Goal: Task Accomplishment & Management: Complete application form

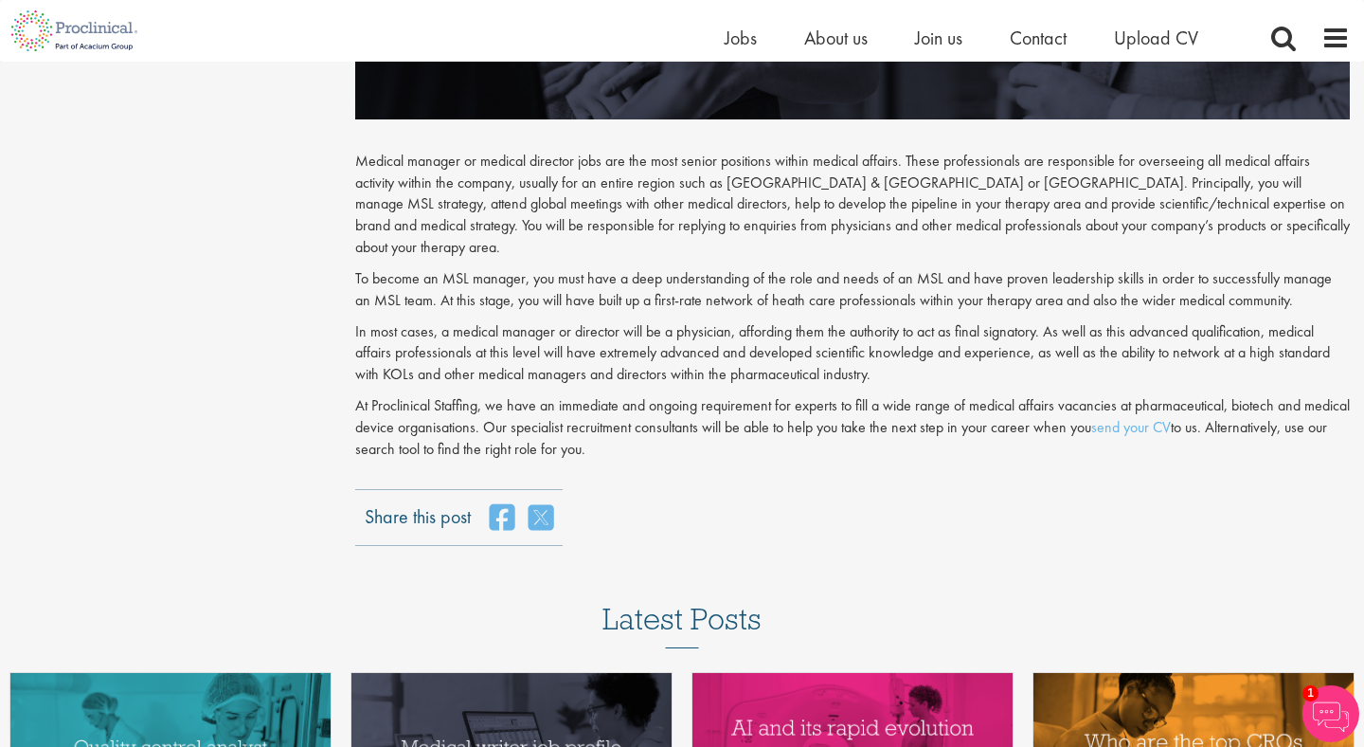
scroll to position [2380, 0]
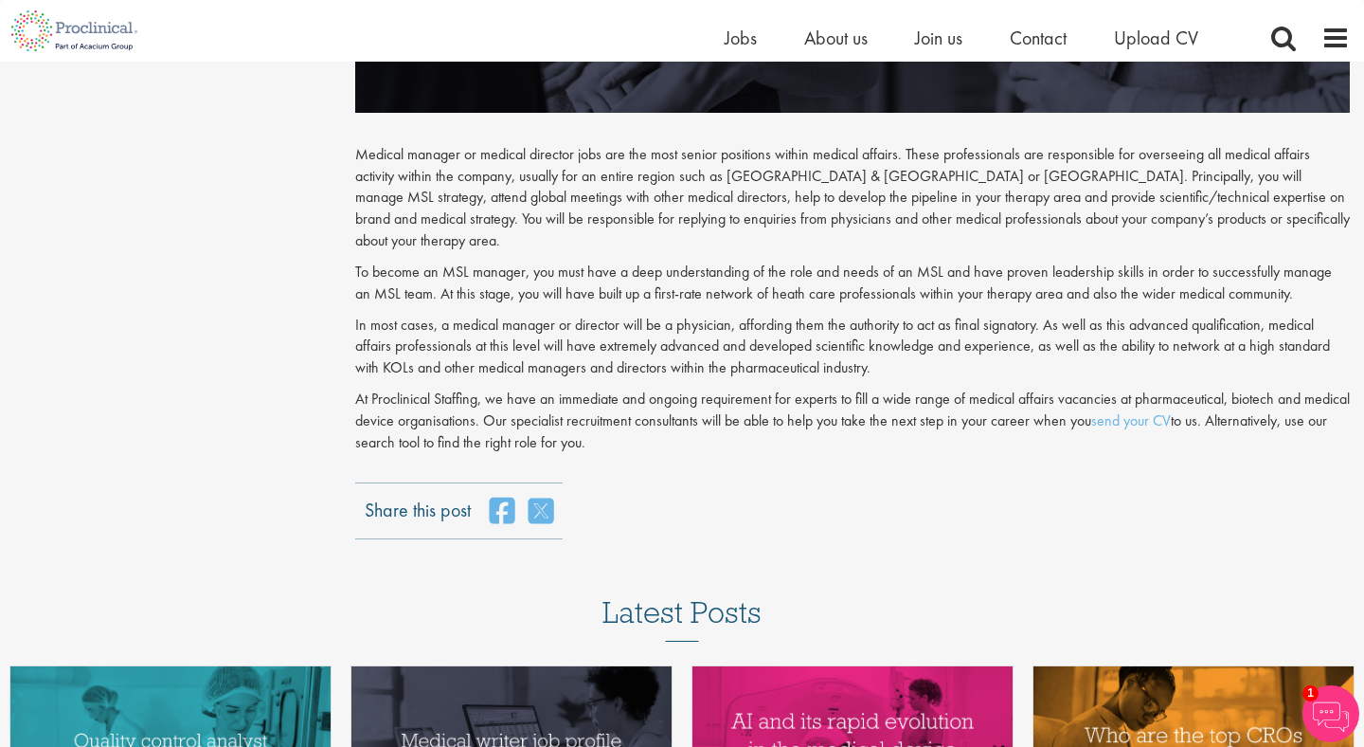
click at [758, 400] on p "At Proclinical Staffing, we have an immediate and ongoing requirement for exper…" at bounding box center [852, 420] width 995 height 65
click at [722, 388] on p "At Proclinical Staffing, we have an immediate and ongoing requirement for exper…" at bounding box center [852, 420] width 995 height 65
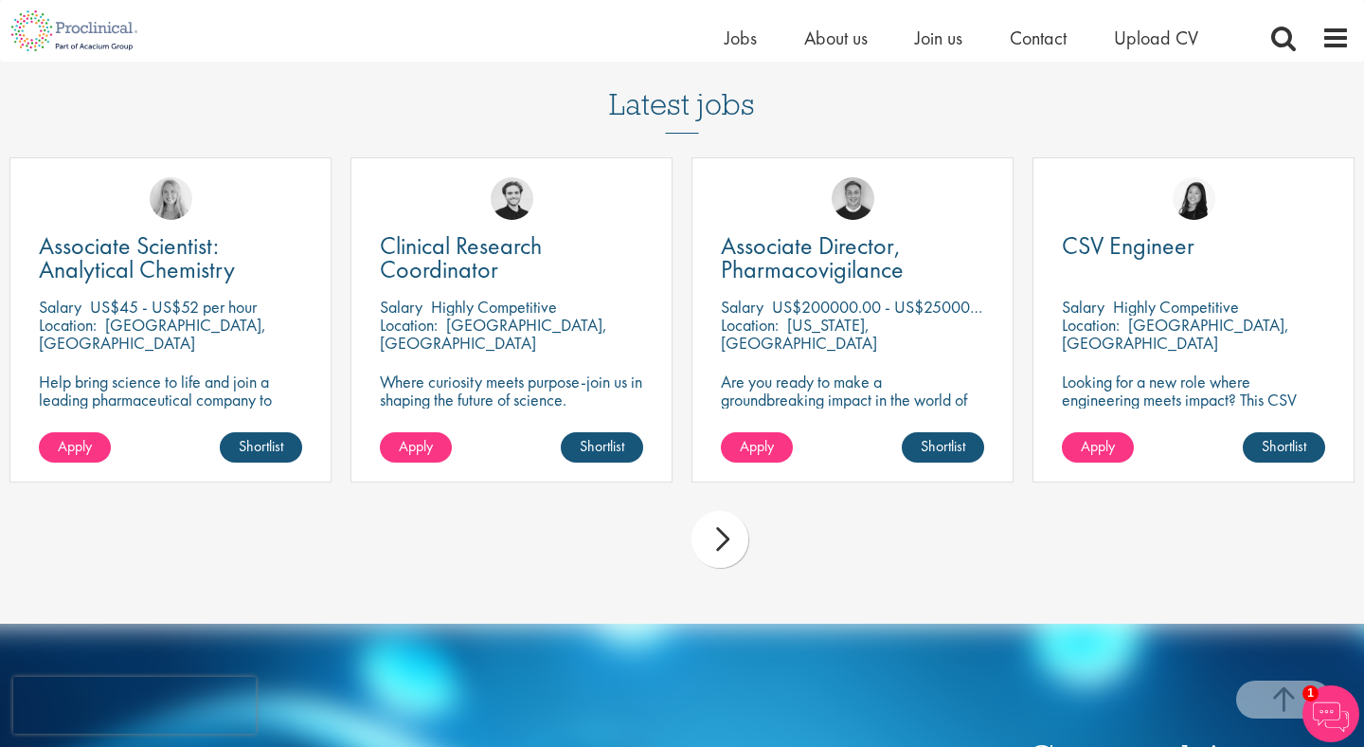
scroll to position [3480, 0]
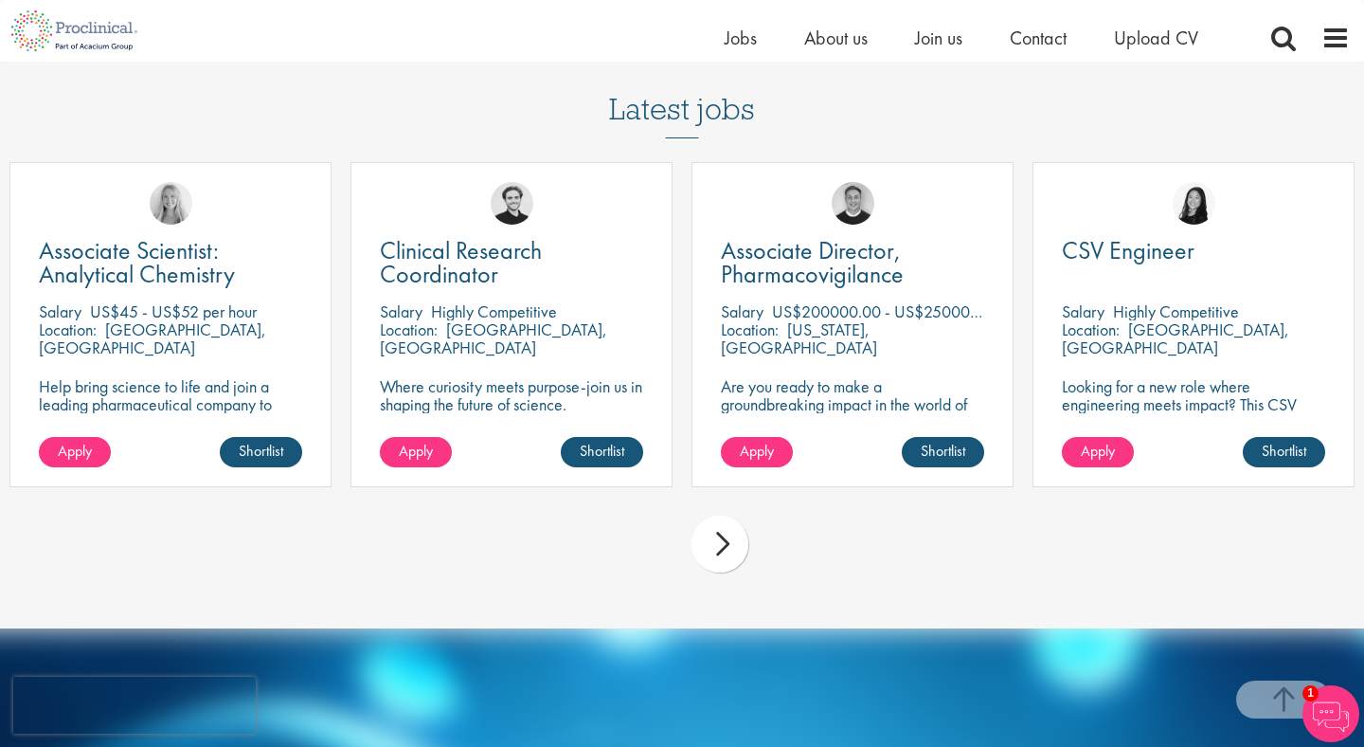
click at [707, 515] on div "next" at bounding box center [720, 543] width 57 height 57
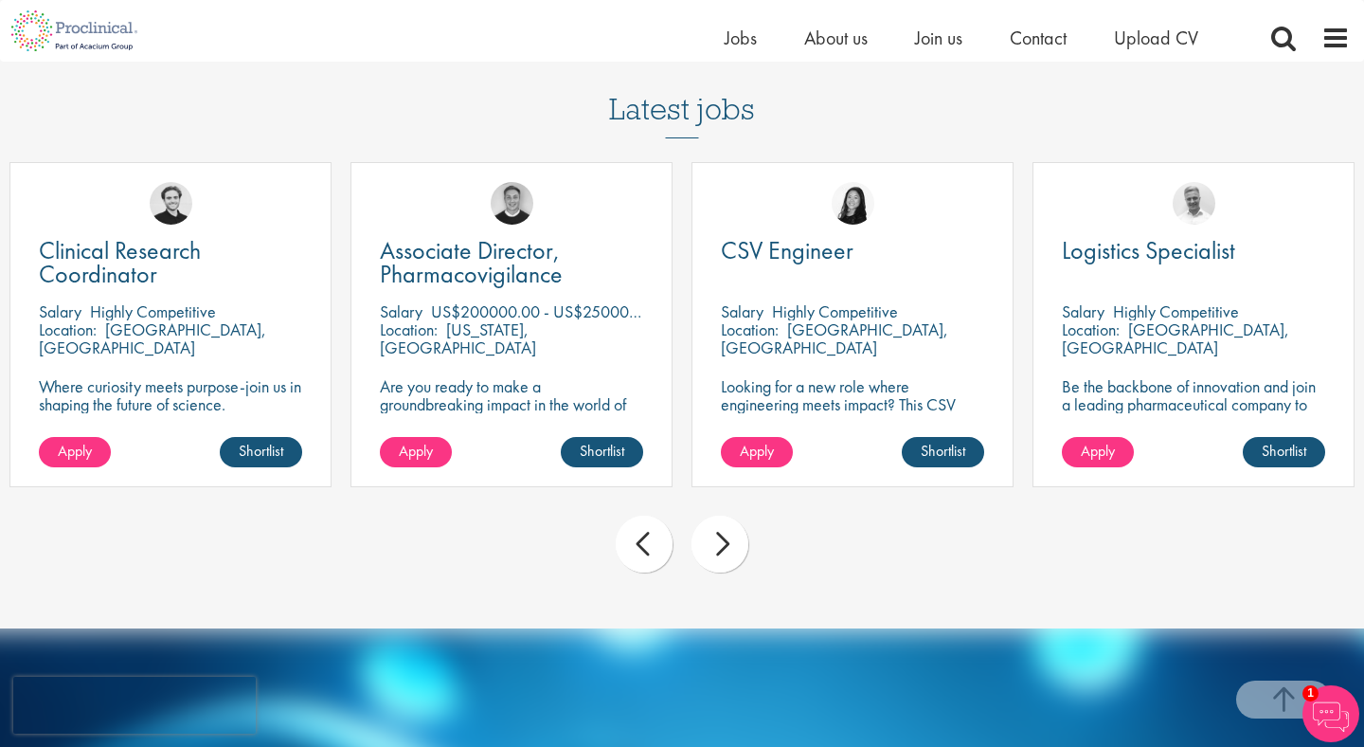
click at [721, 527] on div "next" at bounding box center [720, 543] width 57 height 57
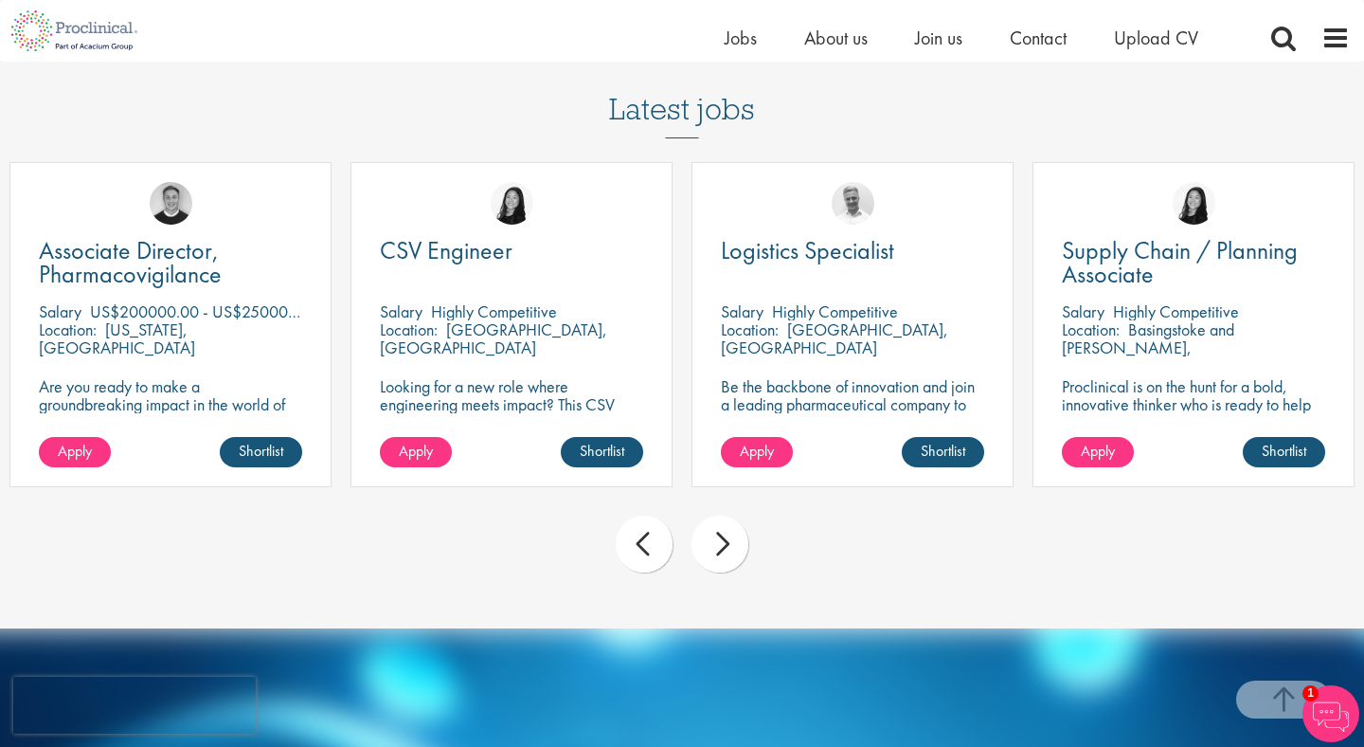
click at [720, 528] on div "next" at bounding box center [720, 543] width 57 height 57
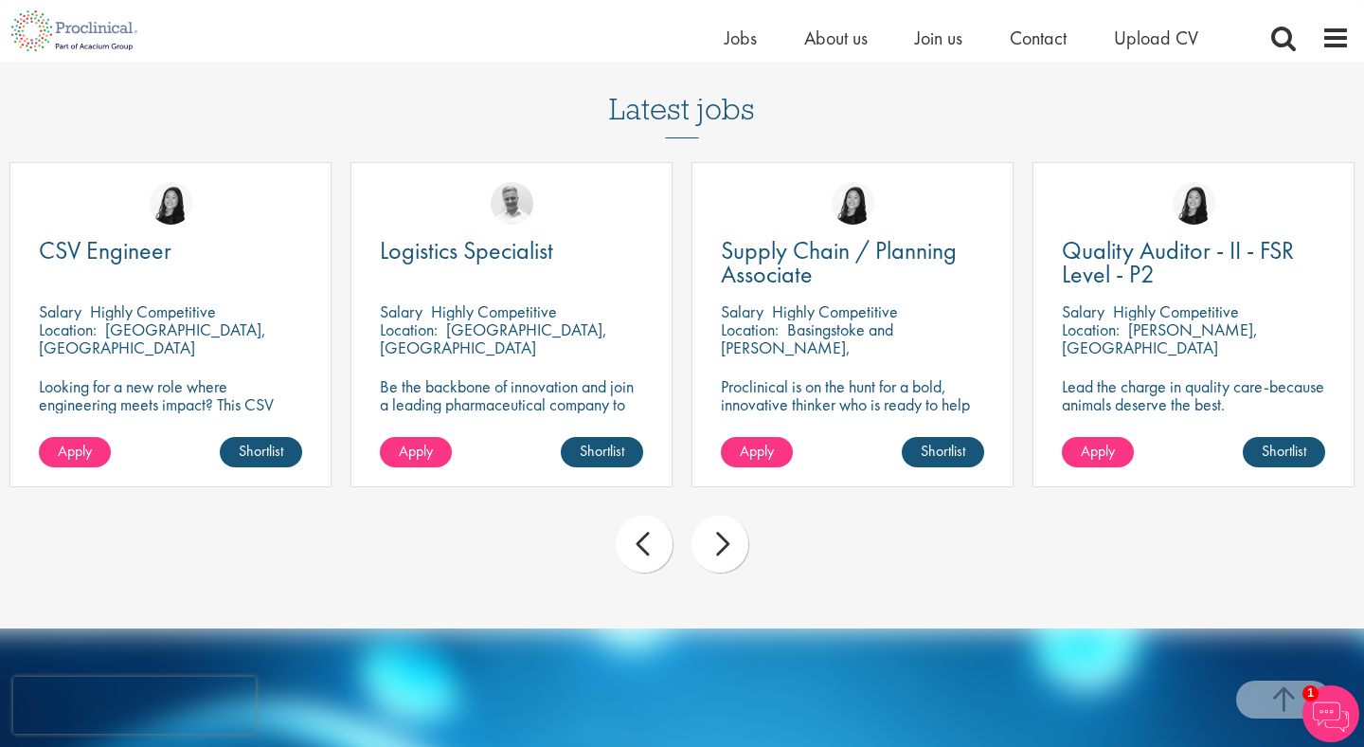
click at [727, 531] on div "next" at bounding box center [720, 543] width 57 height 57
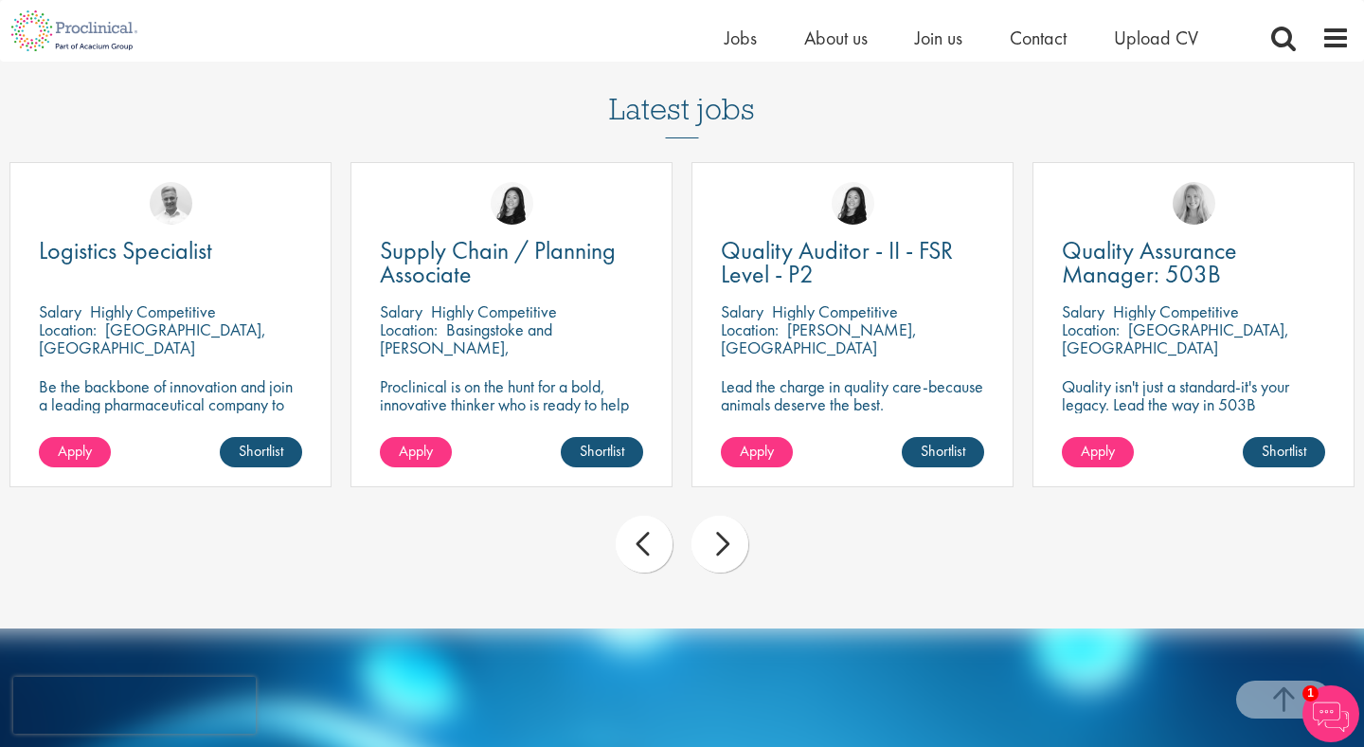
click at [727, 531] on div "next" at bounding box center [720, 543] width 57 height 57
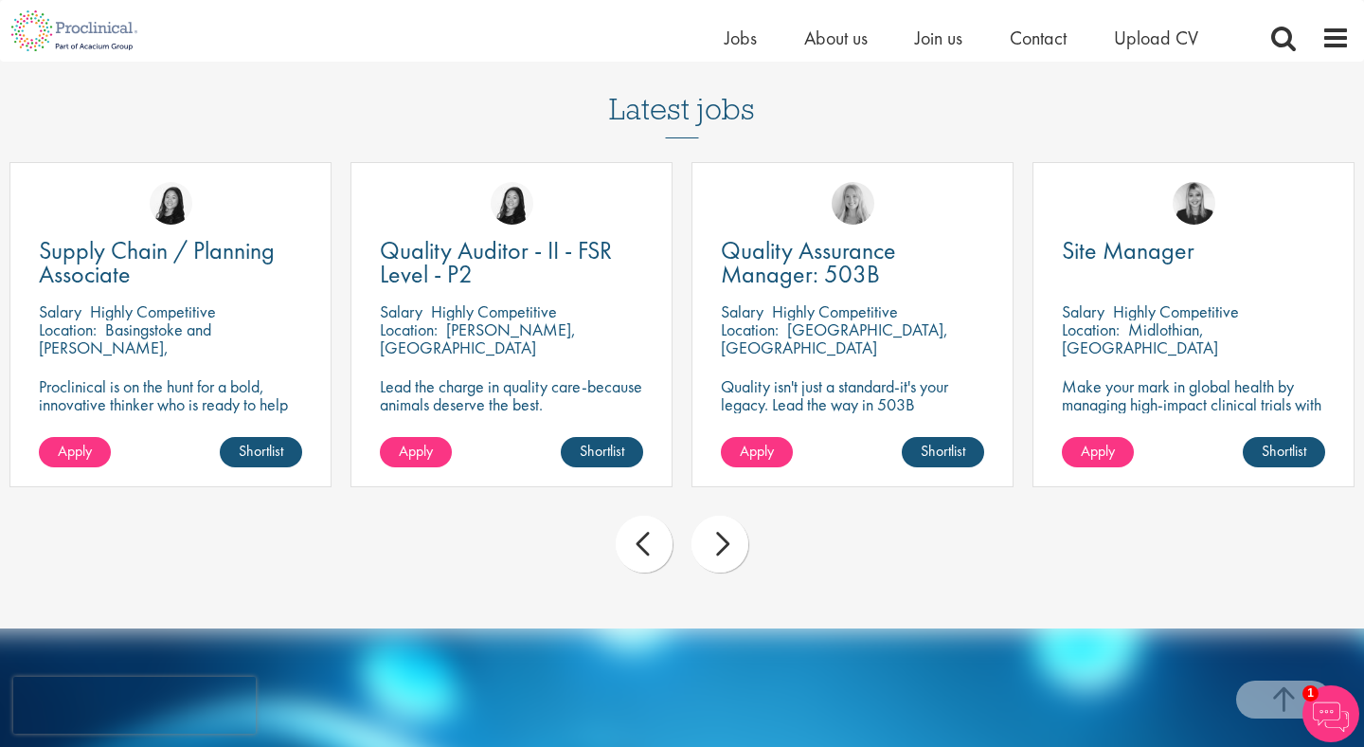
click at [727, 531] on div "next" at bounding box center [720, 543] width 57 height 57
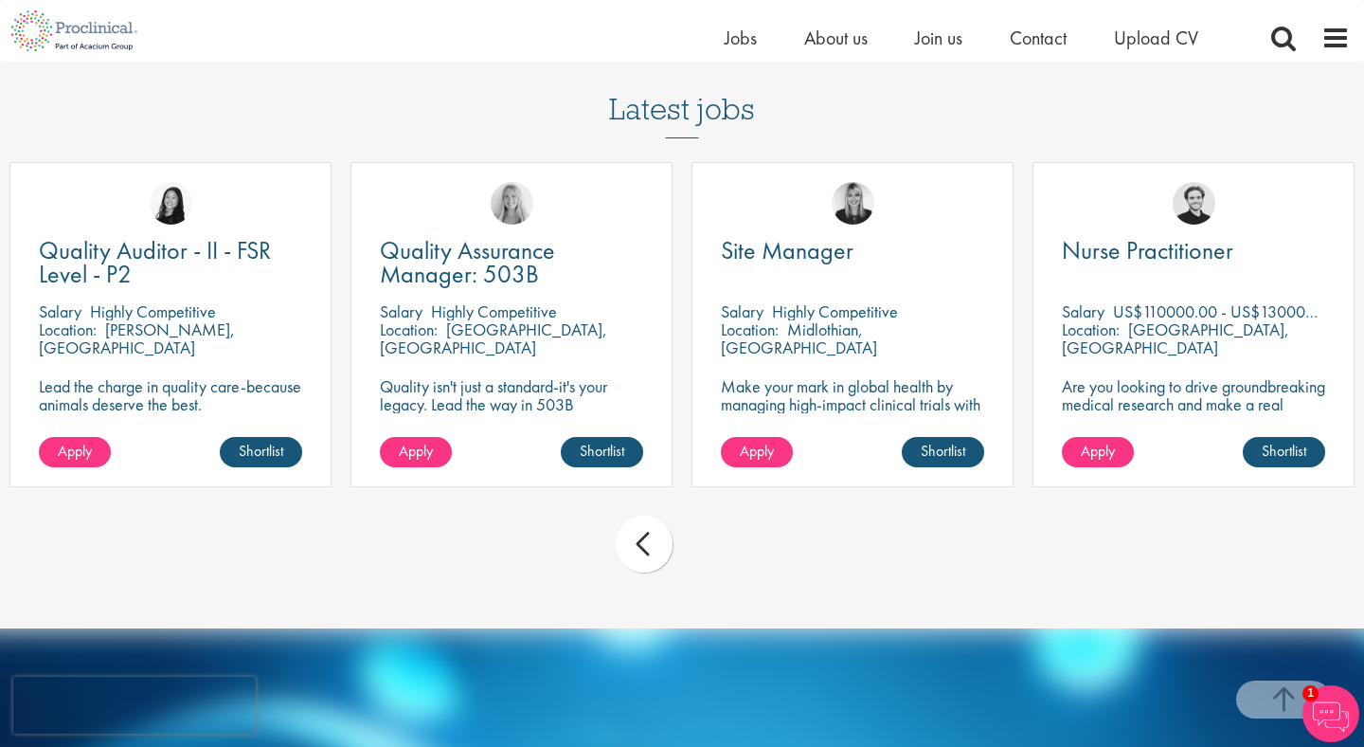
click at [727, 531] on div "prev next" at bounding box center [682, 547] width 1364 height 82
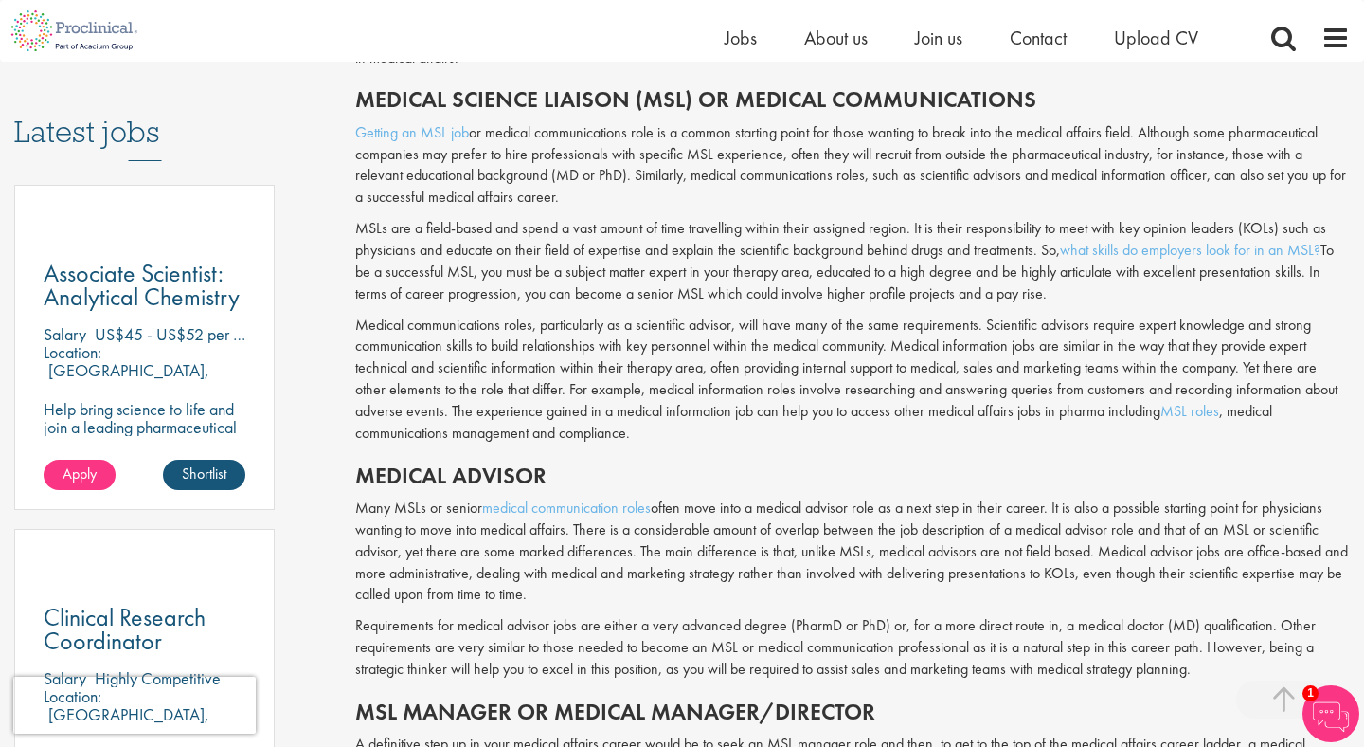
scroll to position [859, 0]
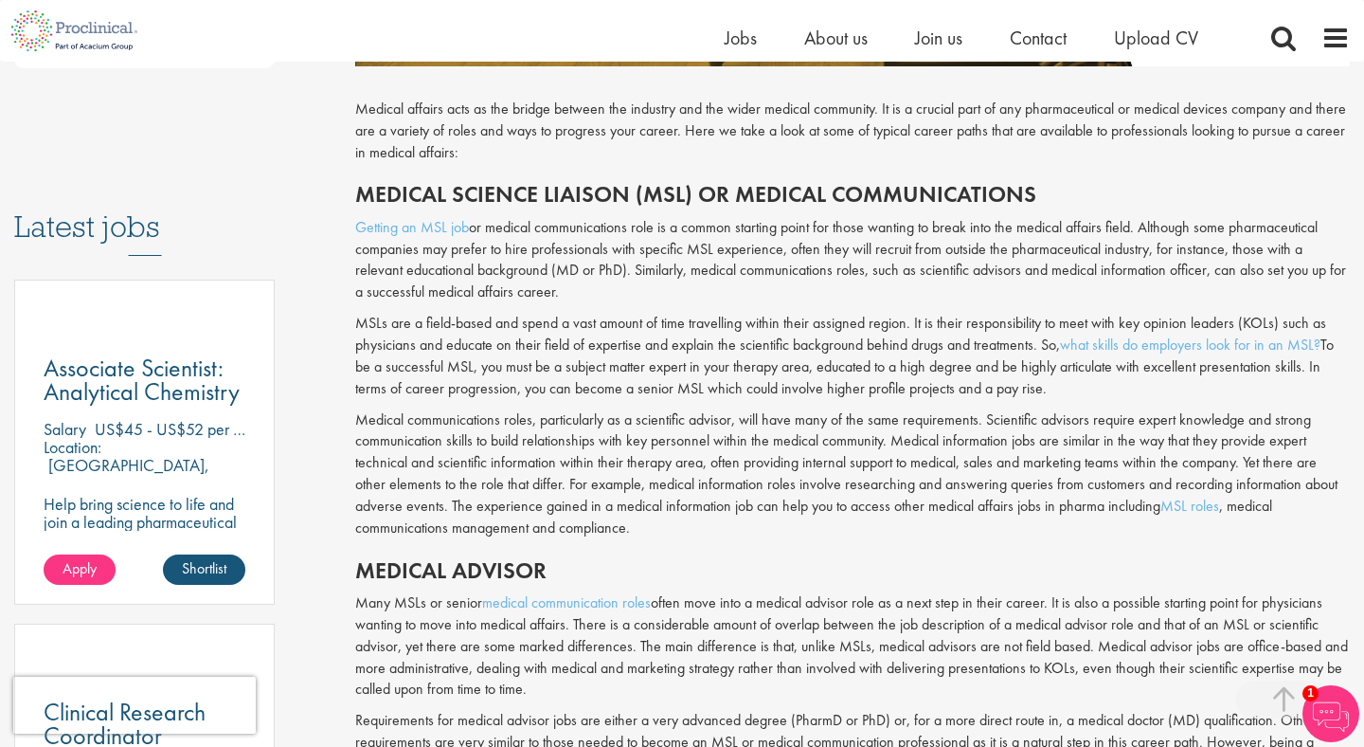
click at [721, 37] on div "Home Jobs About us Join us Contact Upload CV" at bounding box center [675, 31] width 1350 height 62
click at [750, 38] on span "Jobs" at bounding box center [741, 38] width 32 height 25
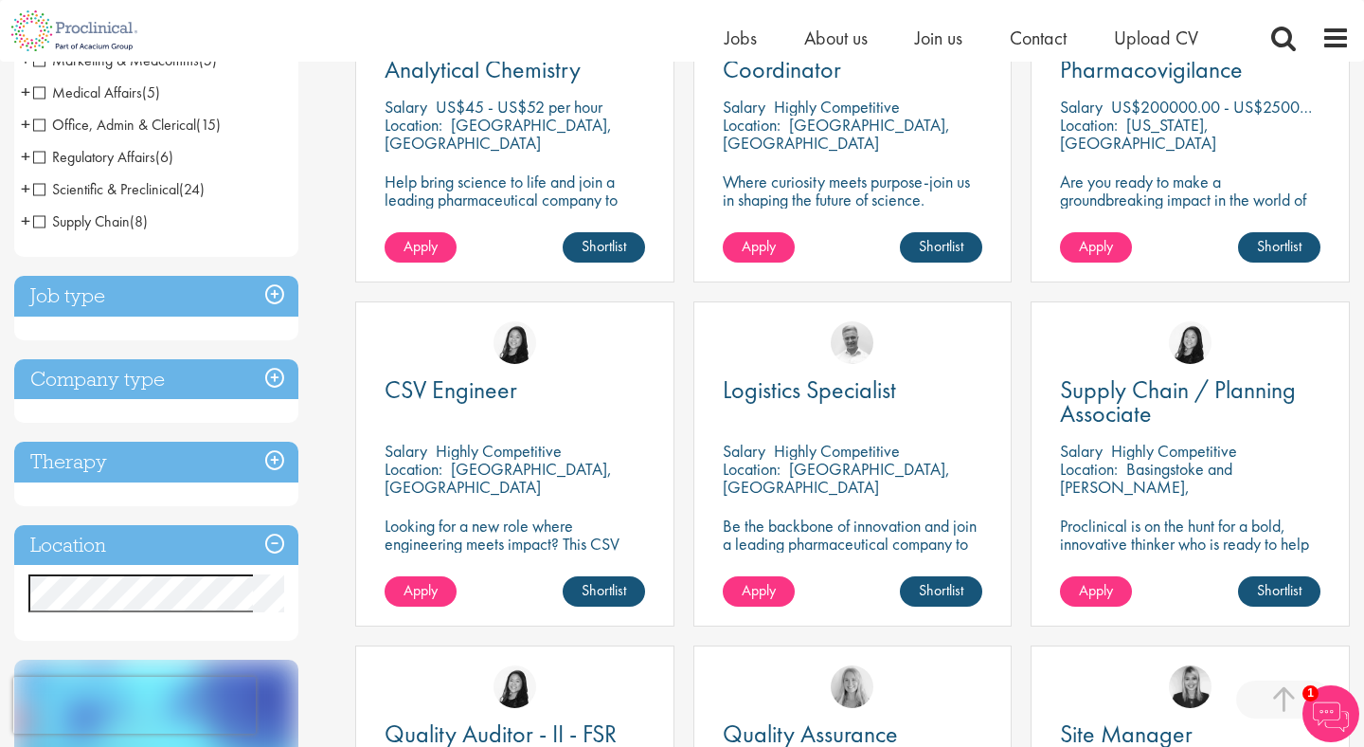
scroll to position [476, 0]
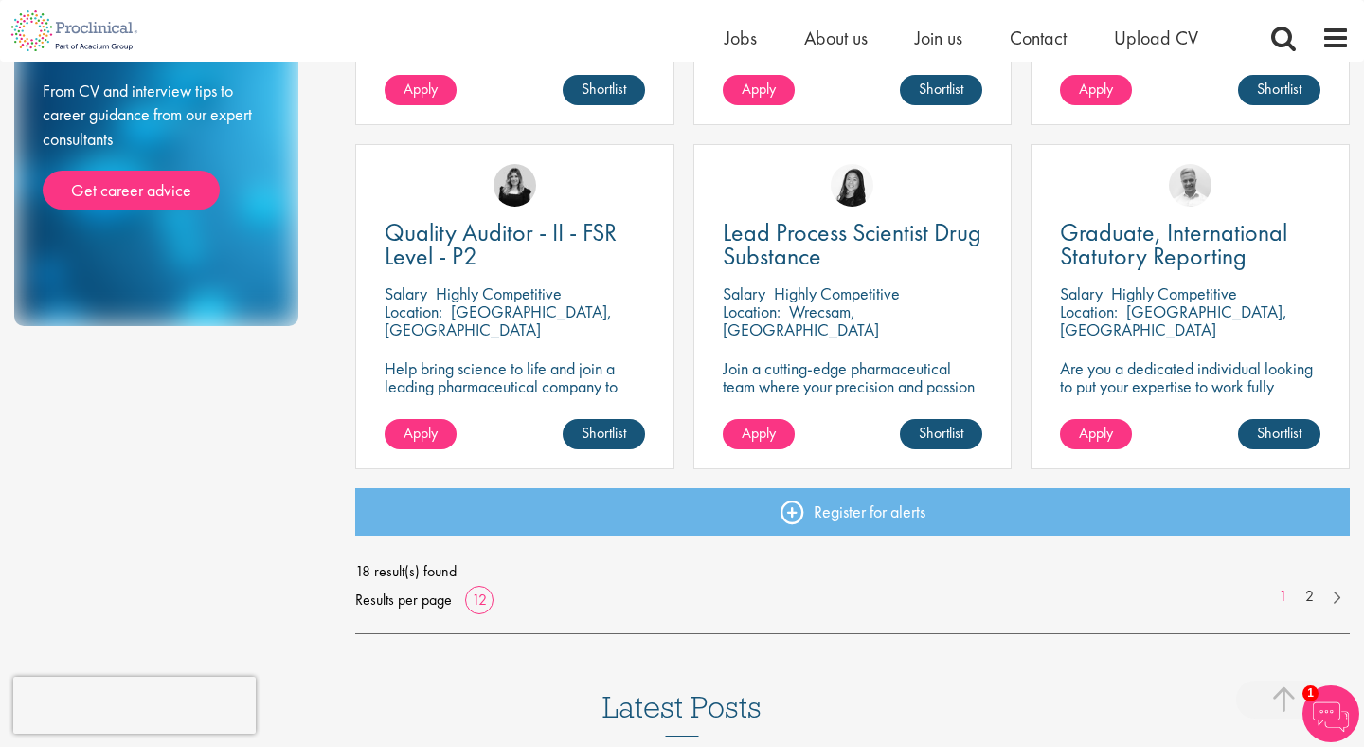
scroll to position [1316, 0]
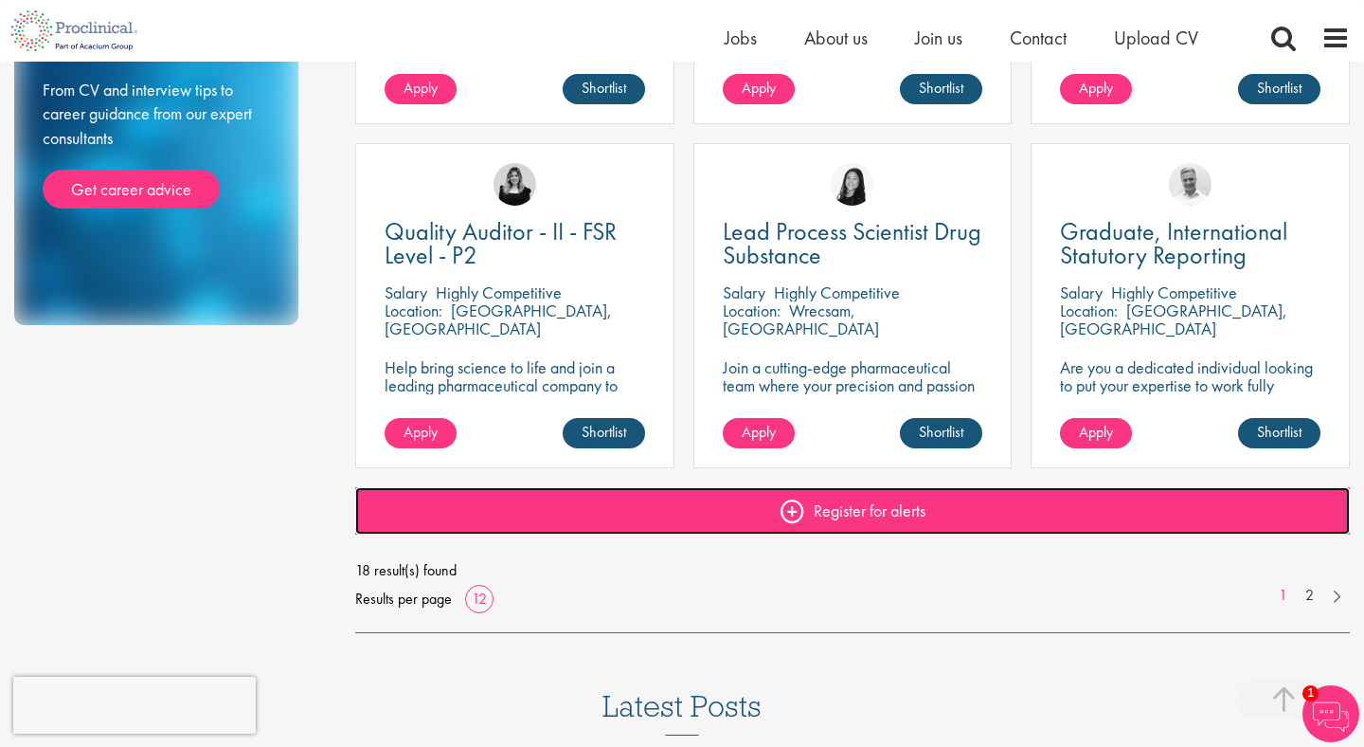
click at [904, 508] on link "Register for alerts" at bounding box center [852, 510] width 995 height 47
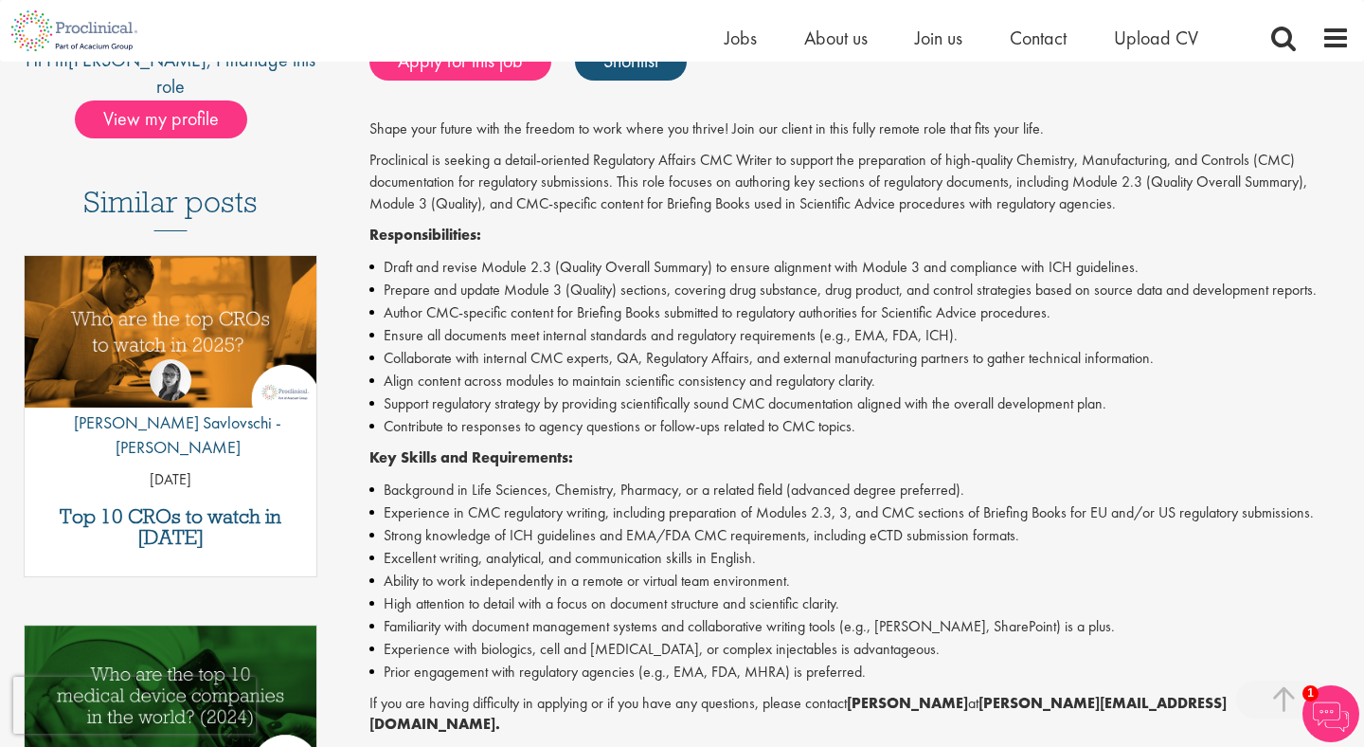
scroll to position [601, 0]
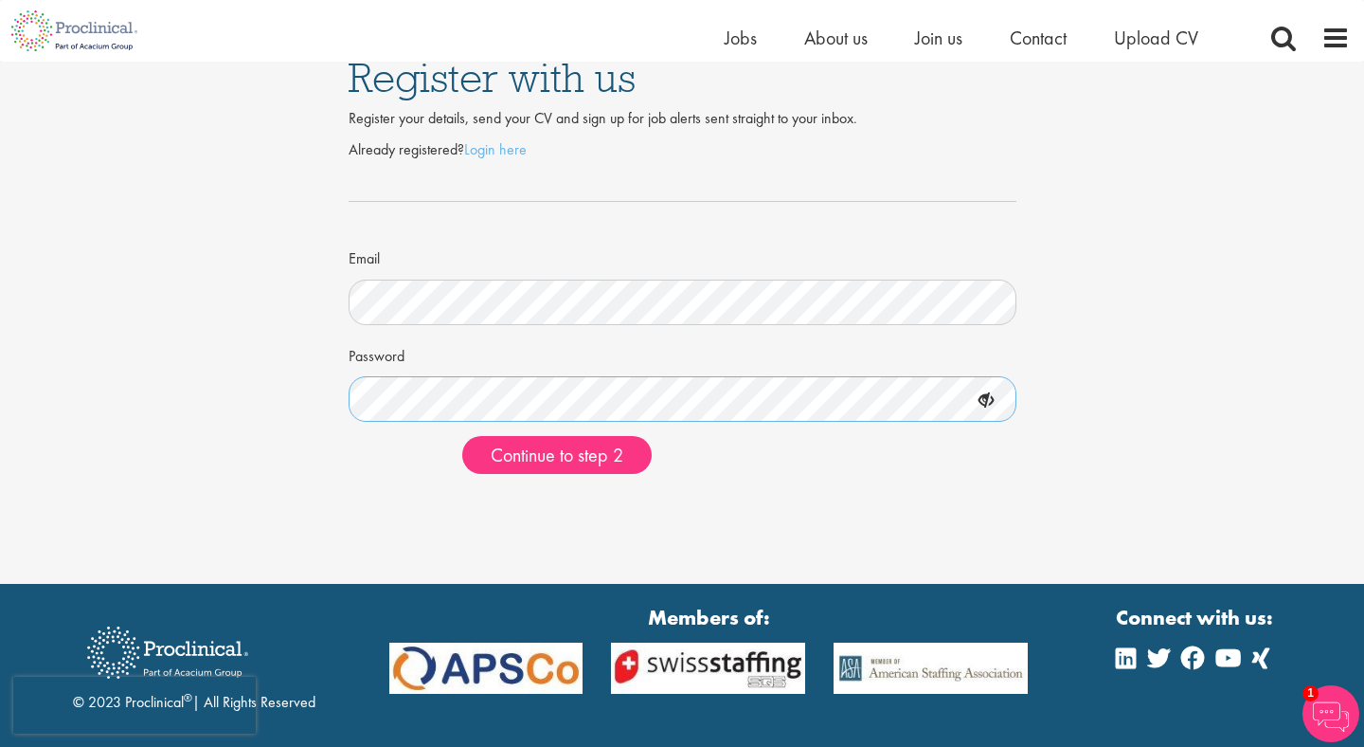
scroll to position [27, 0]
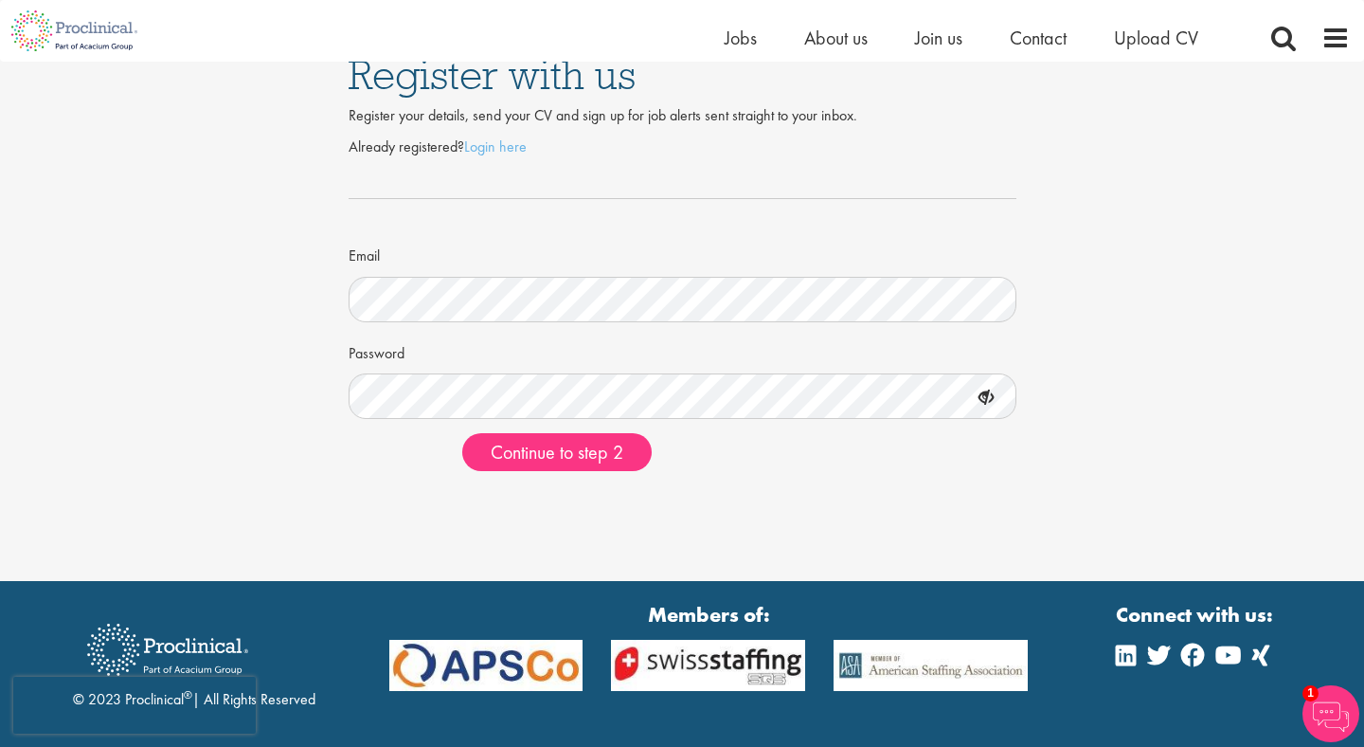
click at [987, 403] on icon at bounding box center [986, 398] width 32 height 32
click at [593, 448] on span "Continue to step 2" at bounding box center [557, 452] width 133 height 25
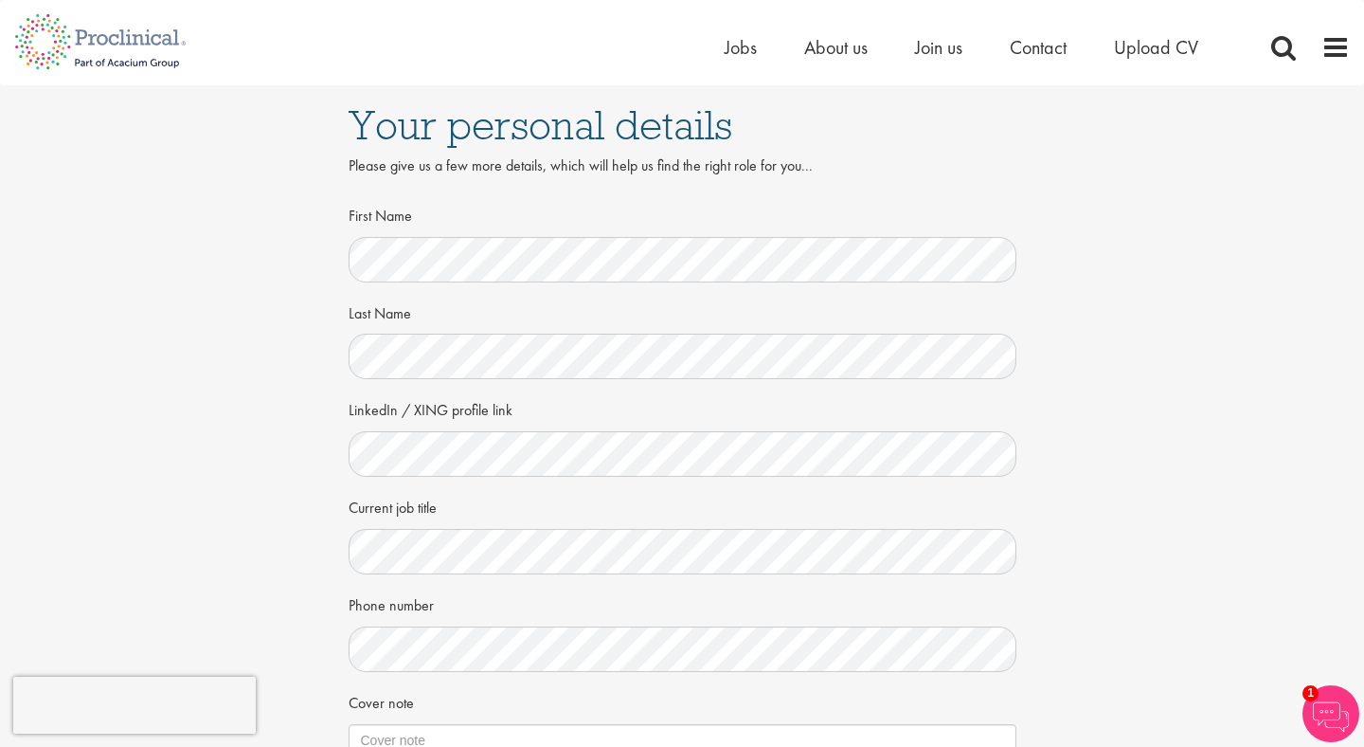
click at [294, 463] on div "Your personal details Please give us a few more details, which will help us fin…" at bounding box center [682, 518] width 1393 height 867
click at [435, 423] on div "LinkedIn / XING profile link" at bounding box center [683, 434] width 668 height 83
